Goal: Navigation & Orientation: Find specific page/section

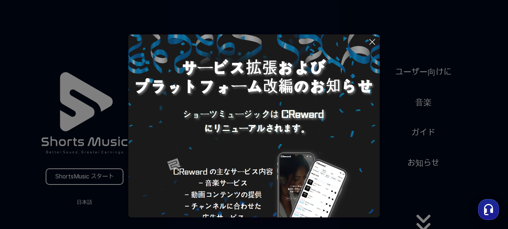
click at [85, 201] on button at bounding box center [254, 114] width 508 height 229
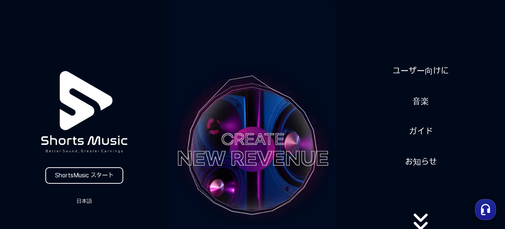
click at [85, 201] on button "日本語" at bounding box center [84, 201] width 36 height 10
click at [100, 178] on button at bounding box center [252, 114] width 505 height 229
click at [432, 71] on link "ユーザー向けに" at bounding box center [420, 71] width 62 height 18
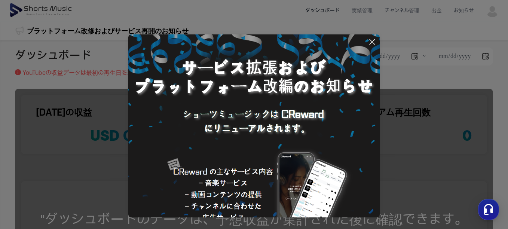
click at [332, 149] on img at bounding box center [254, 160] width 252 height 252
click at [373, 40] on icon at bounding box center [372, 41] width 9 height 9
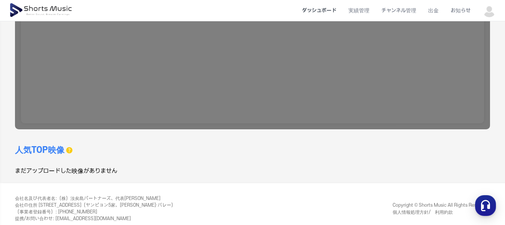
scroll to position [229, 0]
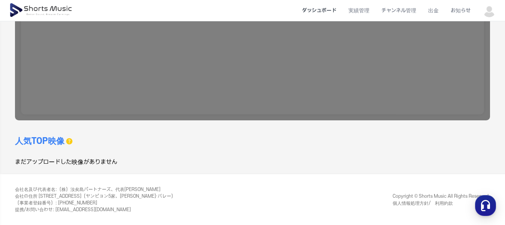
click at [50, 143] on h3 "人気TOP映像" at bounding box center [39, 142] width 49 height 12
click at [106, 166] on div "まだアップロードした映像がありません" at bounding box center [133, 162] width 237 height 9
click at [469, 156] on div "人気TOP映像 過去 30 日間のデータのみを表示できます。 まだアップロードした映像がありません" at bounding box center [252, 151] width 475 height 31
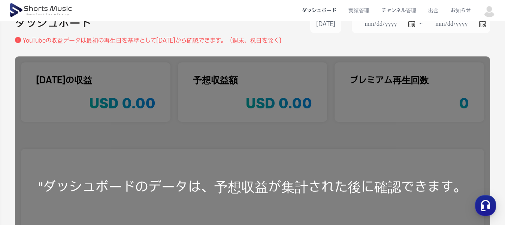
click at [503, 58] on div "**********" at bounding box center [252, 190] width 505 height 364
click at [360, 11] on li "実績管理" at bounding box center [358, 11] width 33 height 20
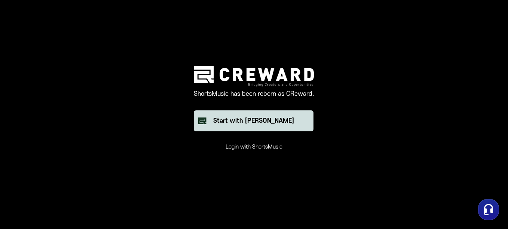
click at [264, 125] on div "Start with [PERSON_NAME]" at bounding box center [253, 120] width 81 height 9
